Goal: Entertainment & Leisure: Consume media (video, audio)

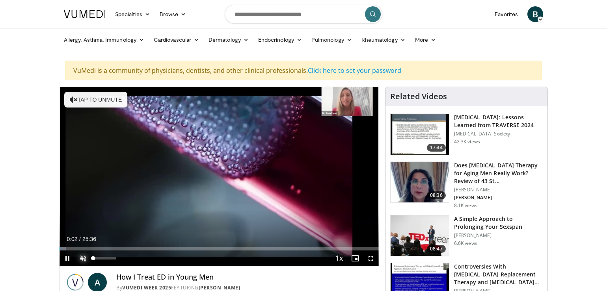
click at [85, 258] on span "Video Player" at bounding box center [83, 259] width 16 height 16
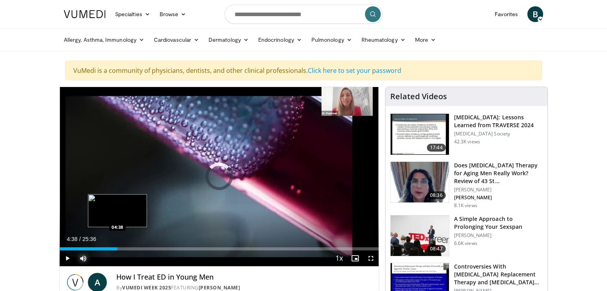
click at [117, 247] on div "Loaded : 17.43% 04:38 04:38" at bounding box center [219, 246] width 319 height 7
click at [134, 247] on div "Loaded : 23.44% 04:59 05:58" at bounding box center [219, 246] width 319 height 7
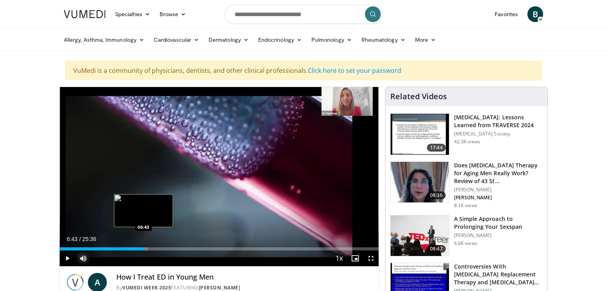
click at [143, 249] on div "Progress Bar" at bounding box center [138, 248] width 19 height 3
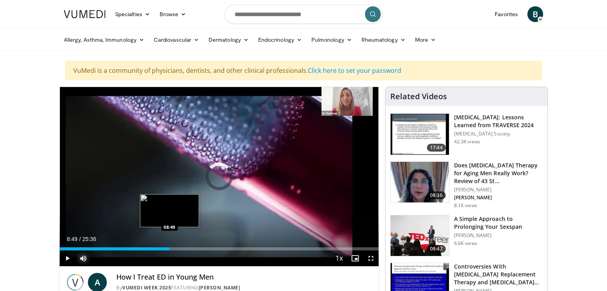
click at [169, 249] on div "Loaded : 31.25% 08:49 08:49" at bounding box center [219, 248] width 319 height 3
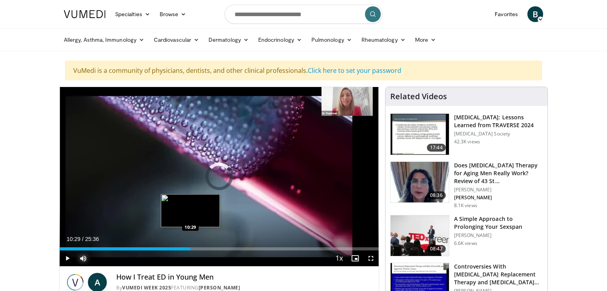
click at [190, 248] on div "Loaded : 38.74% 10:29 10:29" at bounding box center [219, 248] width 319 height 3
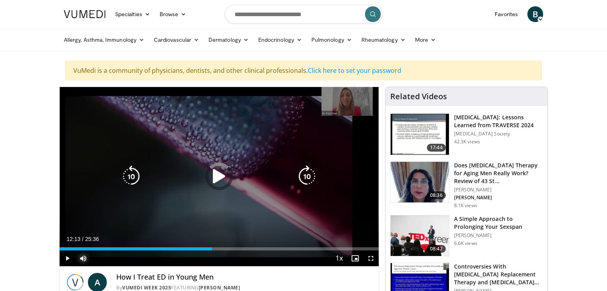
click at [212, 247] on div "Loaded : 0.00% 12:13 12:12" at bounding box center [219, 248] width 319 height 3
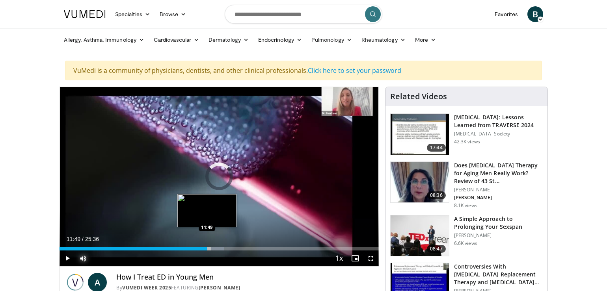
click at [207, 248] on div "Loaded : 51.66% 11:49 11:49" at bounding box center [219, 248] width 319 height 3
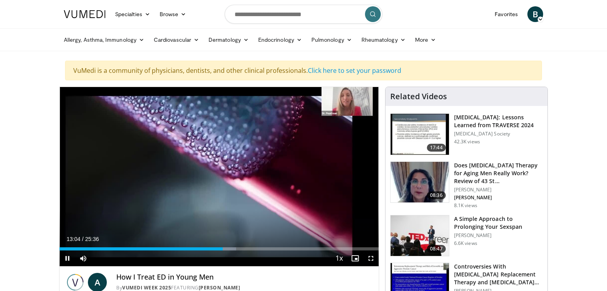
click at [67, 259] on video-js "**********" at bounding box center [219, 177] width 319 height 180
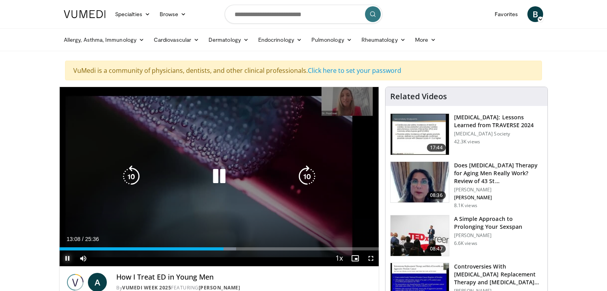
click at [67, 257] on span "Video Player" at bounding box center [68, 259] width 16 height 16
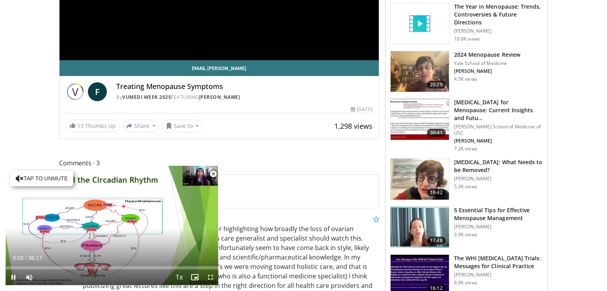
scroll to position [210, 0]
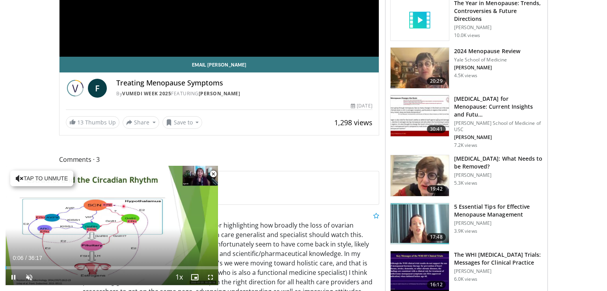
click at [213, 174] on span "Video Player" at bounding box center [213, 174] width 16 height 16
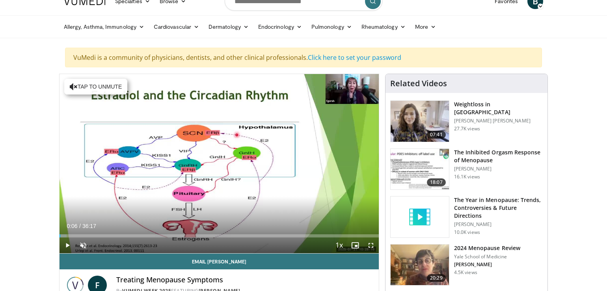
scroll to position [0, 0]
